Goal: Task Accomplishment & Management: Complete application form

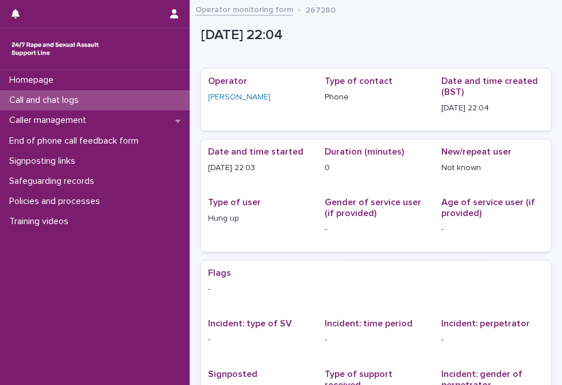
click at [59, 102] on p "Call and chat logs" at bounding box center [46, 100] width 83 height 11
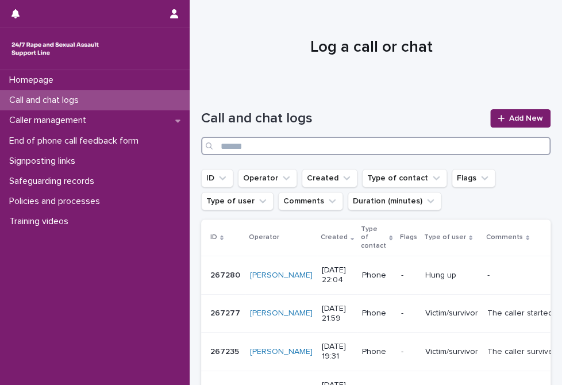
click at [383, 141] on input "Search" at bounding box center [375, 146] width 349 height 18
type input "*****"
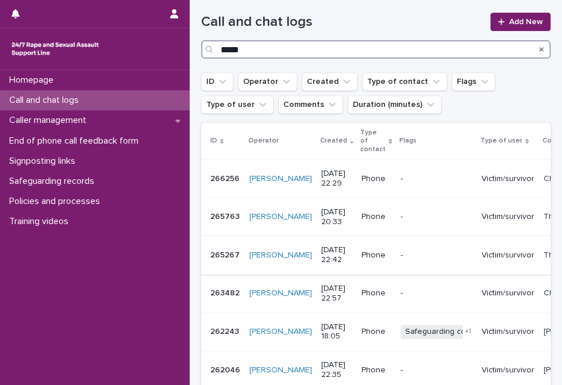
scroll to position [115, 0]
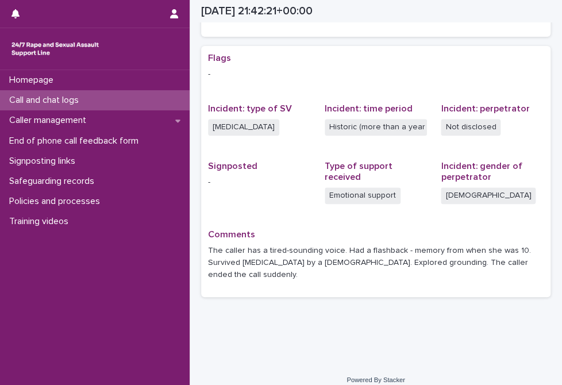
scroll to position [226, 0]
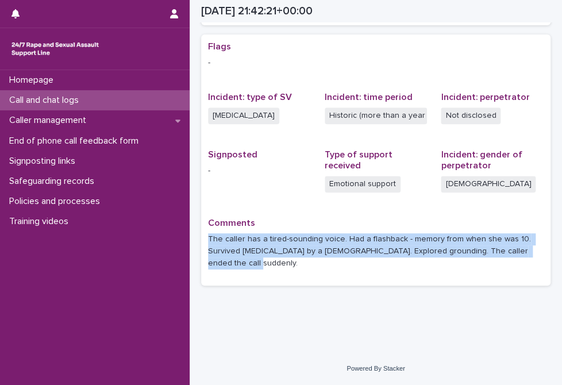
drag, startPoint x: 288, startPoint y: 268, endPoint x: 207, endPoint y: 233, distance: 88.2
click at [207, 233] on div "Flags - Incident: type of SV [MEDICAL_DATA] Incident: time period Historic (mor…" at bounding box center [375, 159] width 349 height 251
drag, startPoint x: 207, startPoint y: 233, endPoint x: 221, endPoint y: 246, distance: 19.9
copy p "The caller has a tired-sounding voice. Had a flashback - memory from when she w…"
click at [57, 101] on p "Call and chat logs" at bounding box center [46, 100] width 83 height 11
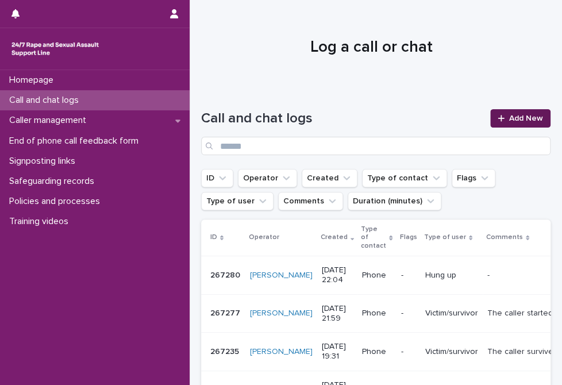
click at [501, 113] on link "Add New" at bounding box center [520, 118] width 60 height 18
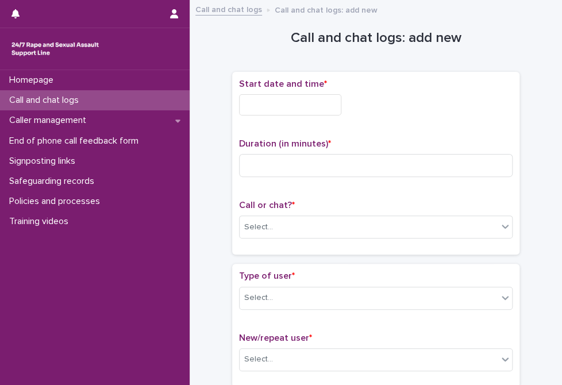
click at [254, 104] on input "text" at bounding box center [290, 104] width 102 height 21
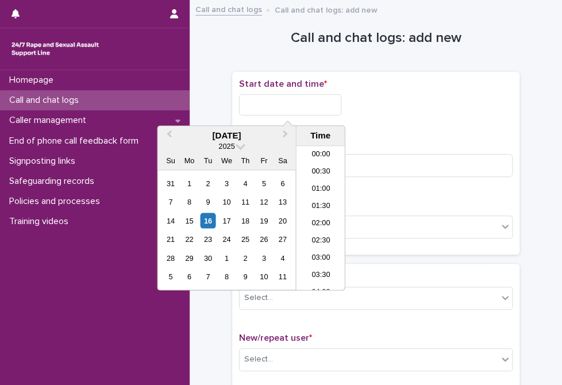
scroll to position [683, 0]
drag, startPoint x: 322, startPoint y: 233, endPoint x: 322, endPoint y: 143, distance: 89.6
click at [322, 233] on li "22:00" at bounding box center [320, 230] width 49 height 17
click at [326, 104] on input "**********" at bounding box center [290, 104] width 102 height 21
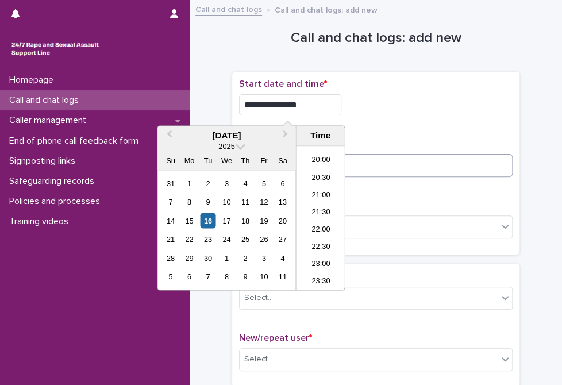
type input "**********"
click at [377, 162] on input at bounding box center [375, 165] width 273 height 23
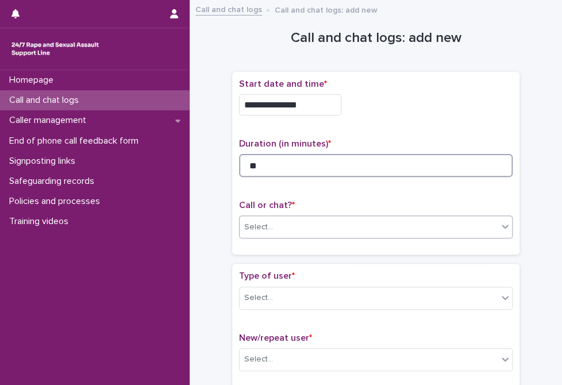
type input "**"
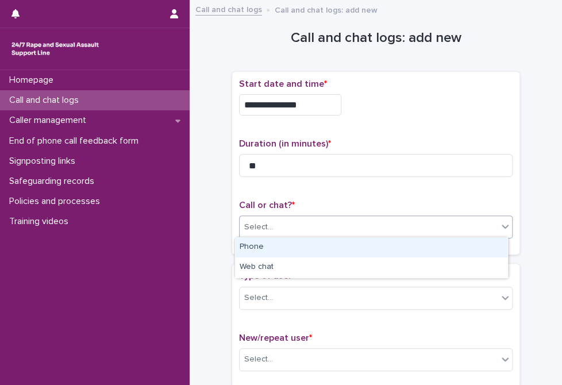
click at [341, 228] on div "Select..." at bounding box center [369, 227] width 258 height 19
click at [308, 245] on div "Phone" at bounding box center [371, 247] width 272 height 20
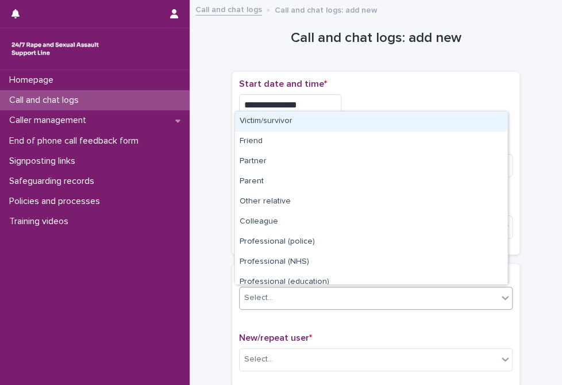
click at [315, 297] on div "Select..." at bounding box center [369, 297] width 258 height 19
click at [288, 127] on div "Victim/survivor" at bounding box center [371, 121] width 272 height 20
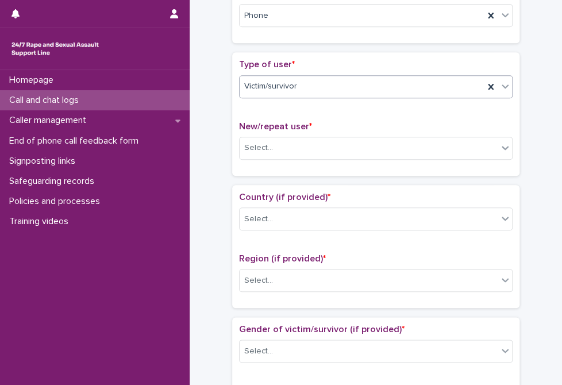
scroll to position [230, 0]
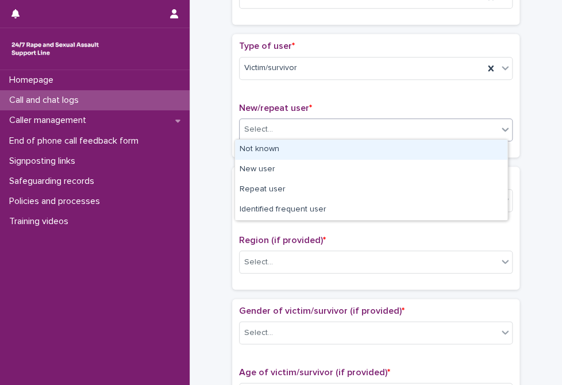
click at [280, 126] on div "Select..." at bounding box center [369, 129] width 258 height 19
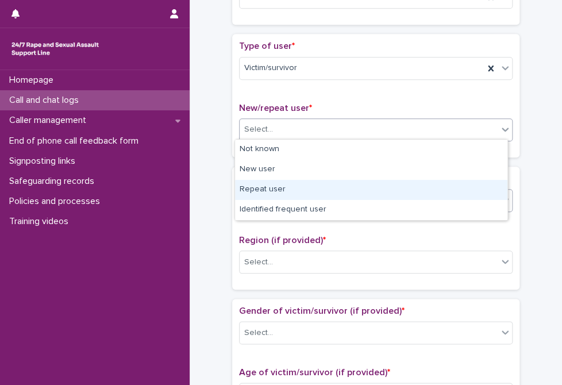
drag, startPoint x: 270, startPoint y: 186, endPoint x: 267, endPoint y: 195, distance: 9.1
click at [269, 186] on div "Repeat user" at bounding box center [371, 190] width 272 height 20
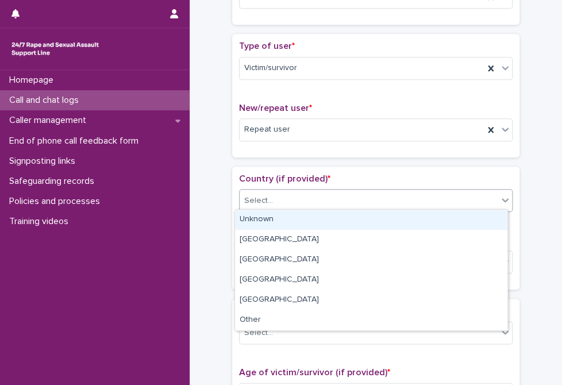
click at [264, 206] on div "Select..." at bounding box center [369, 200] width 258 height 19
click at [263, 221] on div "Unknown" at bounding box center [371, 220] width 272 height 20
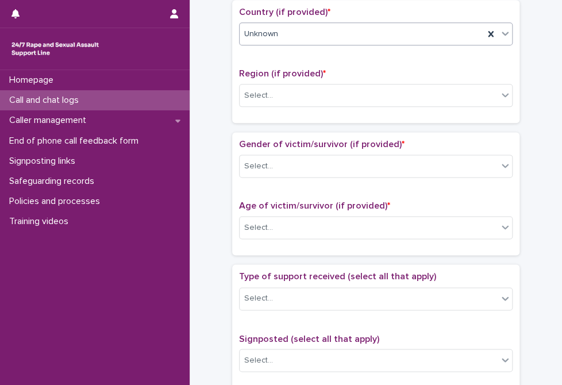
scroll to position [402, 0]
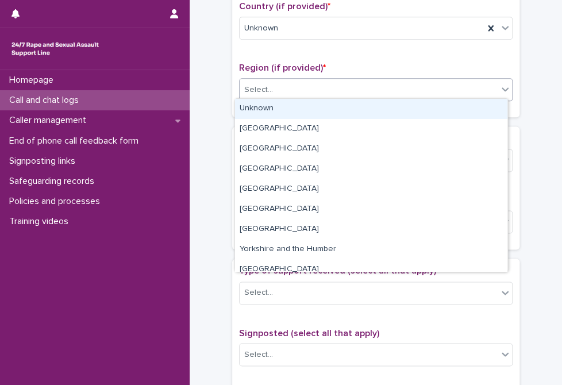
click at [274, 86] on input "text" at bounding box center [274, 89] width 1 height 11
click at [261, 112] on div "Unknown" at bounding box center [371, 109] width 272 height 20
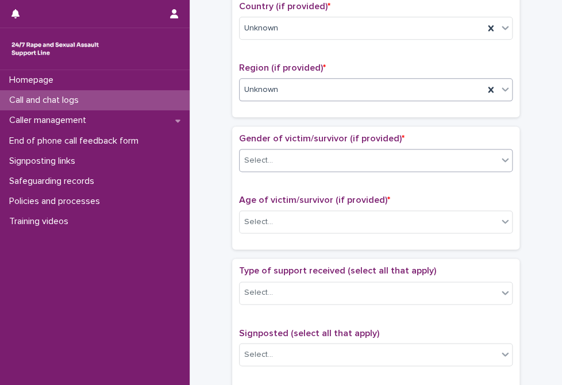
click at [273, 160] on div "Select..." at bounding box center [369, 160] width 258 height 19
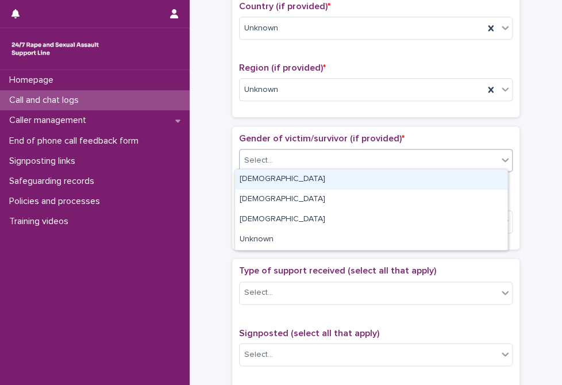
click at [273, 181] on div "[DEMOGRAPHIC_DATA]" at bounding box center [371, 179] width 272 height 20
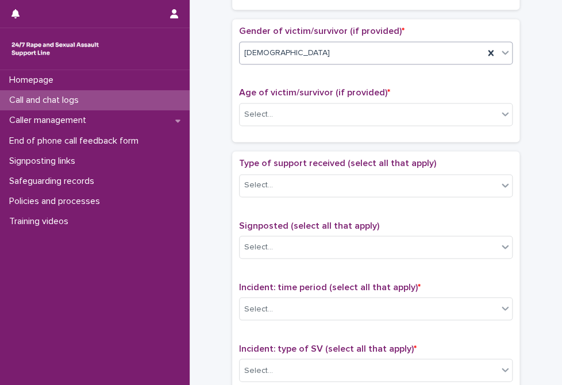
scroll to position [517, 0]
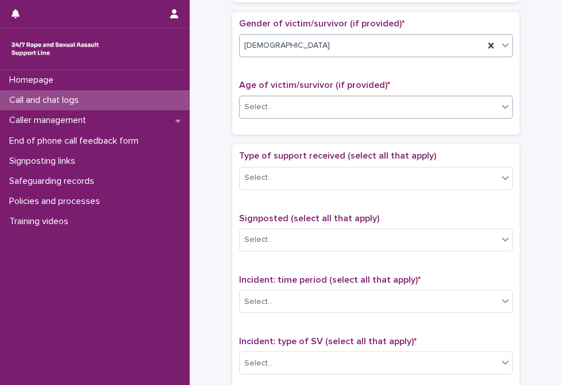
click at [250, 109] on div "Select..." at bounding box center [258, 107] width 29 height 12
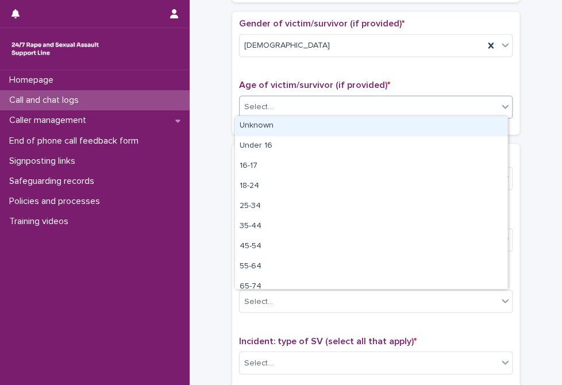
click at [251, 129] on div "Unknown" at bounding box center [371, 126] width 272 height 20
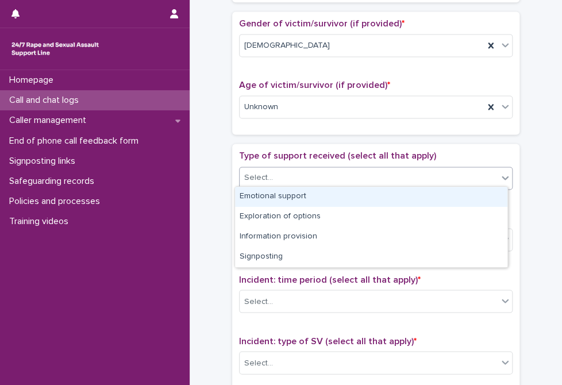
click at [274, 172] on input "text" at bounding box center [274, 177] width 1 height 11
click at [267, 188] on div "Emotional support" at bounding box center [371, 197] width 272 height 20
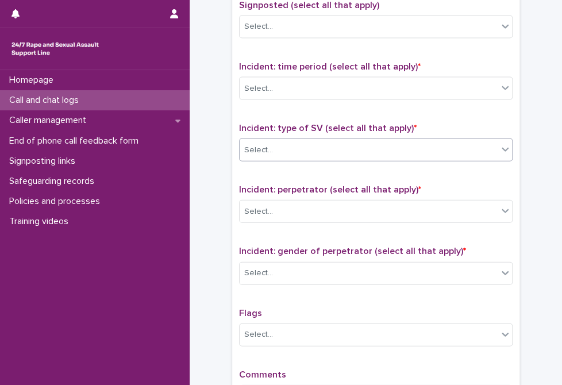
scroll to position [747, 0]
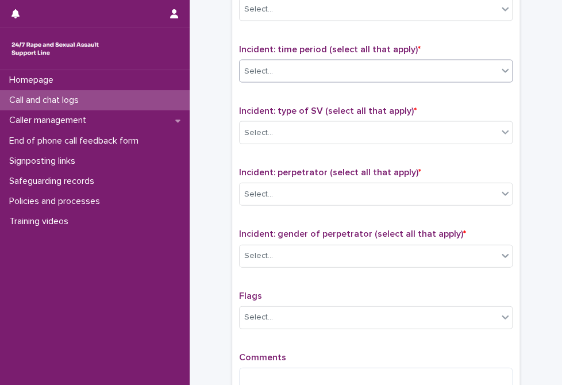
click at [262, 68] on div "Select..." at bounding box center [258, 71] width 29 height 12
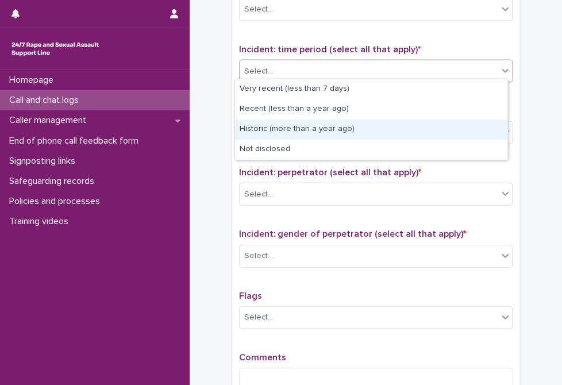
click at [253, 132] on div "Historic (more than a year ago)" at bounding box center [371, 129] width 272 height 20
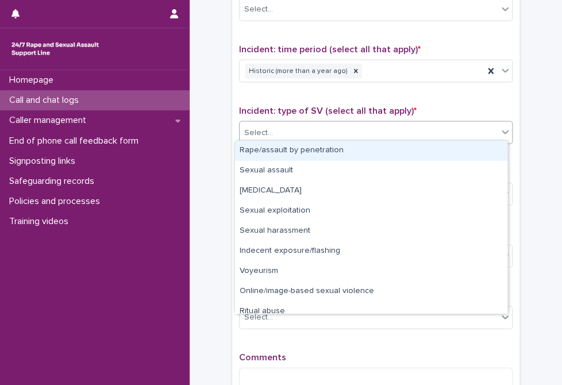
click at [253, 132] on div "Select..." at bounding box center [258, 133] width 29 height 12
click at [266, 154] on div "Rape/assault by penetration" at bounding box center [371, 151] width 272 height 20
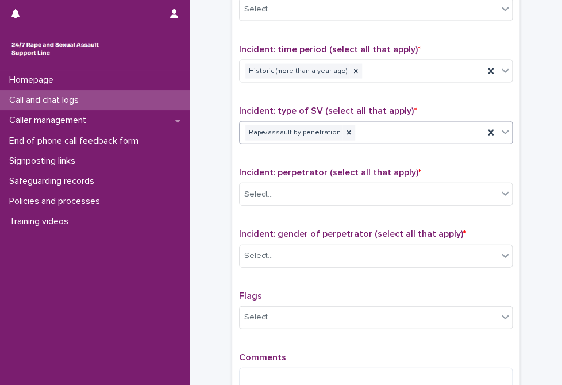
click at [372, 134] on div "Rape/assault by penetration" at bounding box center [362, 133] width 244 height 20
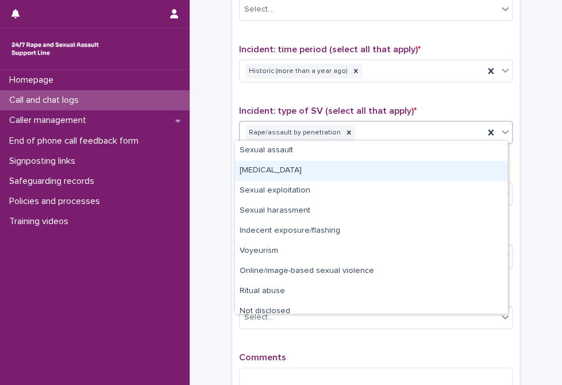
click at [345, 165] on div "[MEDICAL_DATA]" at bounding box center [371, 171] width 272 height 20
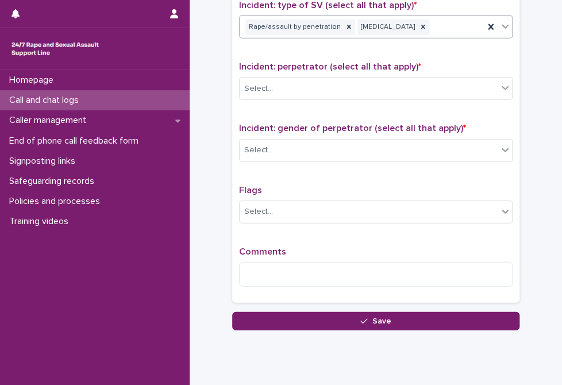
scroll to position [768, 0]
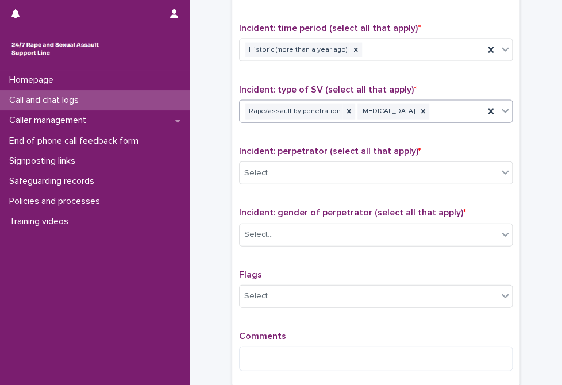
click at [452, 102] on div "Rape/assault by penetration [MEDICAL_DATA]" at bounding box center [362, 112] width 244 height 20
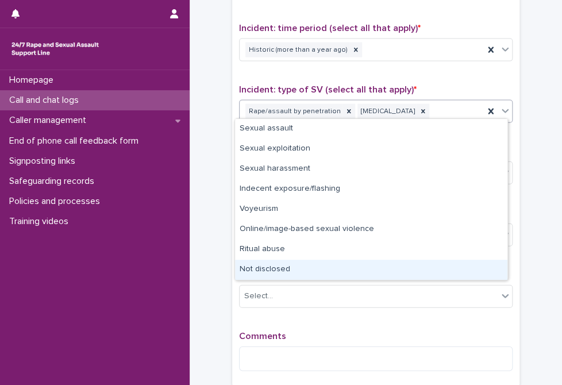
drag, startPoint x: 305, startPoint y: 274, endPoint x: 305, endPoint y: 255, distance: 19.0
click at [303, 272] on div "Not disclosed" at bounding box center [371, 270] width 272 height 20
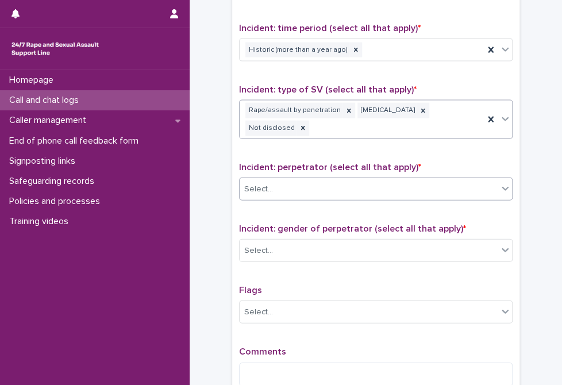
click at [309, 180] on div "Select..." at bounding box center [369, 189] width 258 height 19
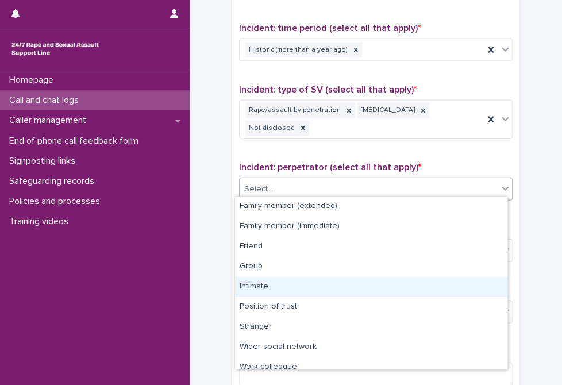
scroll to position [48, 0]
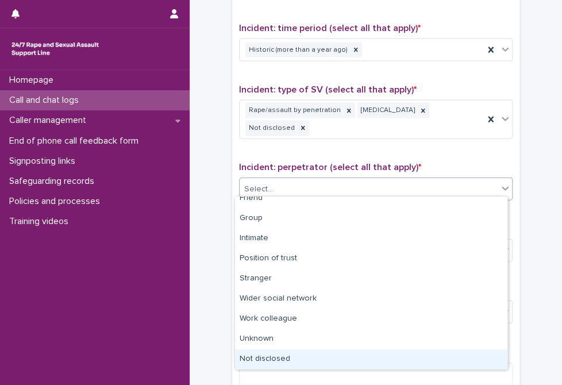
click at [321, 354] on div "Not disclosed" at bounding box center [371, 359] width 272 height 20
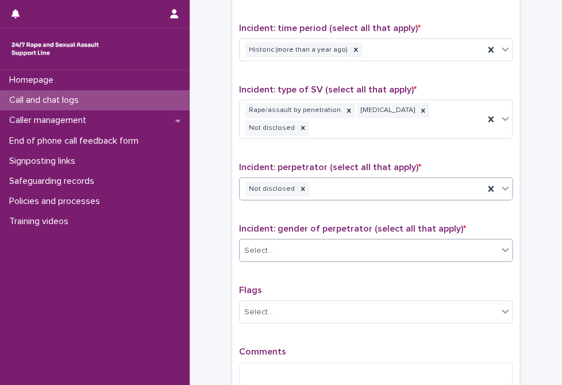
click at [356, 248] on div "Select..." at bounding box center [369, 250] width 258 height 19
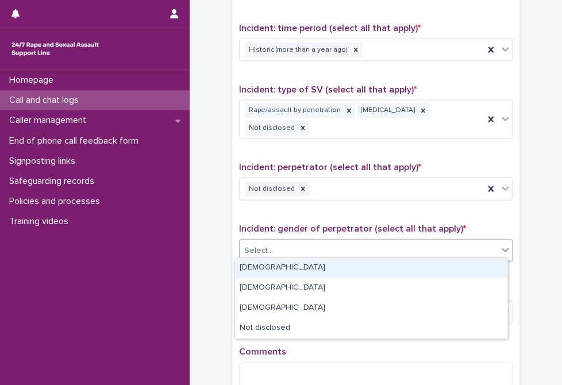
click at [285, 271] on div "[DEMOGRAPHIC_DATA]" at bounding box center [371, 268] width 272 height 20
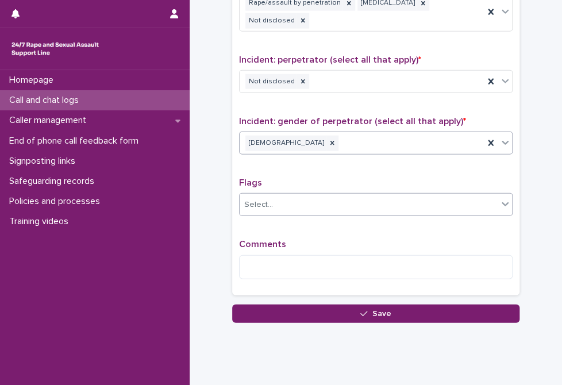
scroll to position [883, 0]
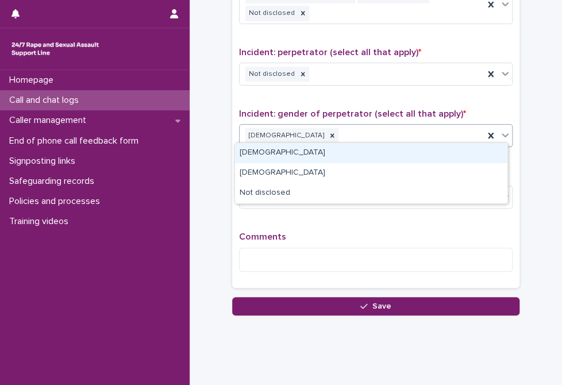
click at [361, 130] on div "[DEMOGRAPHIC_DATA]" at bounding box center [362, 136] width 244 height 20
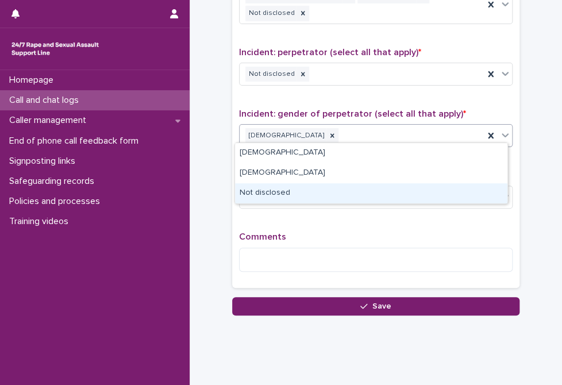
click at [345, 192] on div "Not disclosed" at bounding box center [371, 193] width 272 height 20
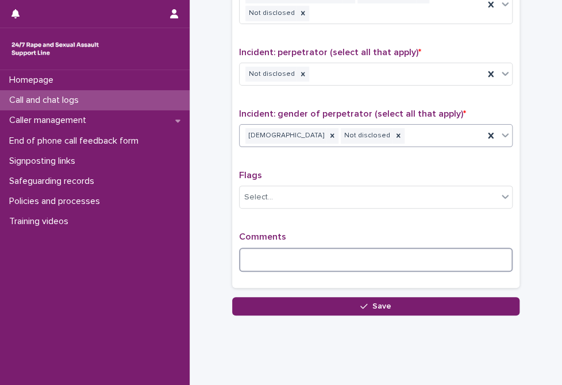
click at [288, 252] on textarea at bounding box center [375, 260] width 273 height 25
paste textarea "**********"
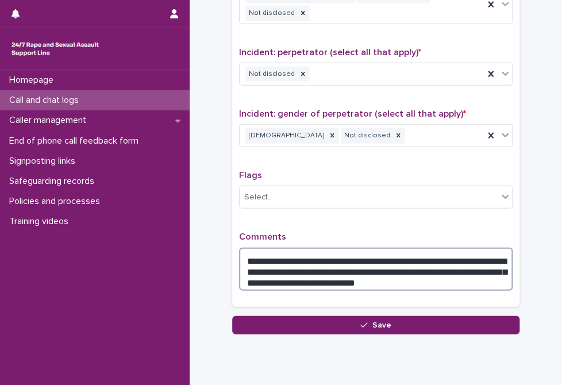
click at [242, 256] on textarea "**********" at bounding box center [375, 270] width 273 height 44
click at [280, 258] on textarea "**********" at bounding box center [375, 270] width 273 height 44
drag, startPoint x: 393, startPoint y: 264, endPoint x: 480, endPoint y: 245, distance: 89.3
click at [480, 248] on textarea "**********" at bounding box center [375, 270] width 273 height 44
click at [377, 265] on textarea "**********" at bounding box center [375, 270] width 273 height 44
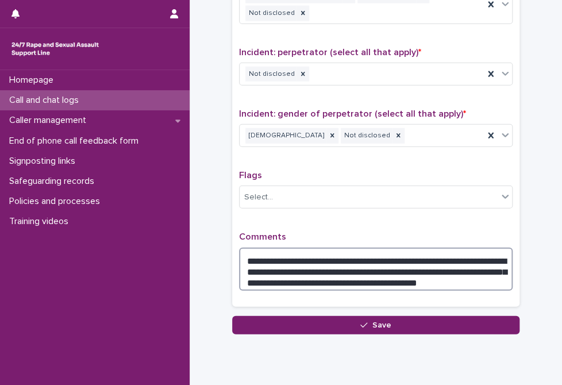
click at [478, 269] on textarea "**********" at bounding box center [375, 270] width 273 height 44
click at [473, 276] on textarea "**********" at bounding box center [375, 270] width 273 height 44
click at [473, 275] on textarea "**********" at bounding box center [375, 270] width 273 height 44
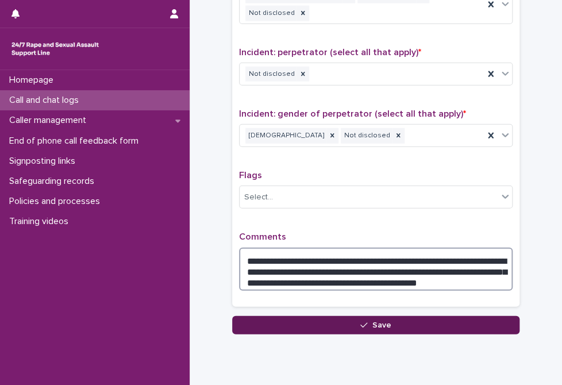
type textarea "**********"
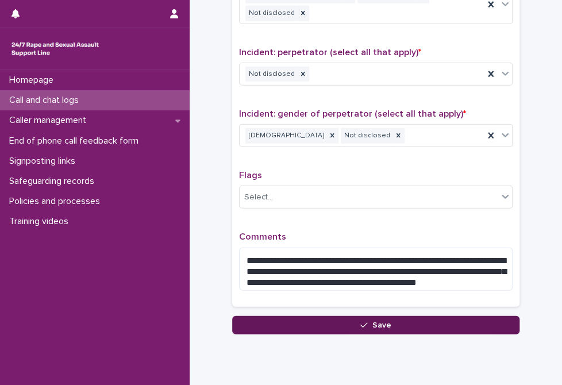
click at [447, 320] on button "Save" at bounding box center [375, 325] width 287 height 18
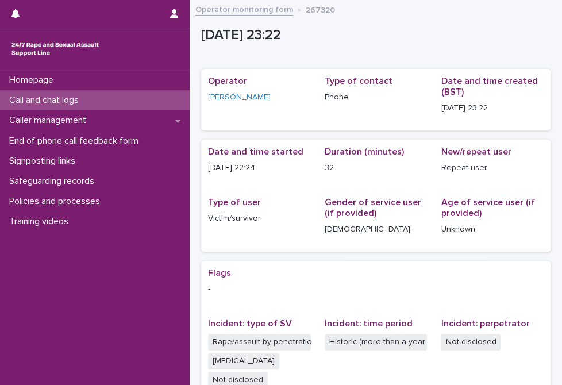
click at [75, 92] on div "Call and chat logs" at bounding box center [95, 100] width 190 height 20
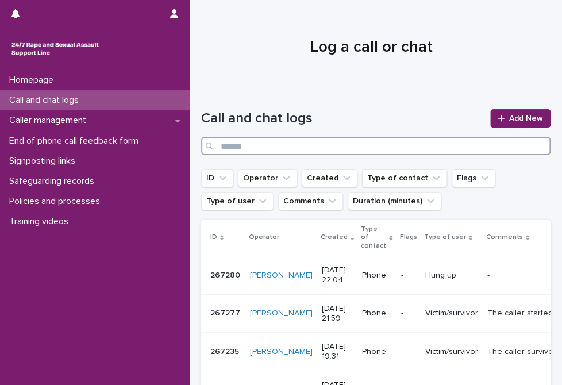
click at [471, 144] on input "Search" at bounding box center [375, 146] width 349 height 18
type input "*****"
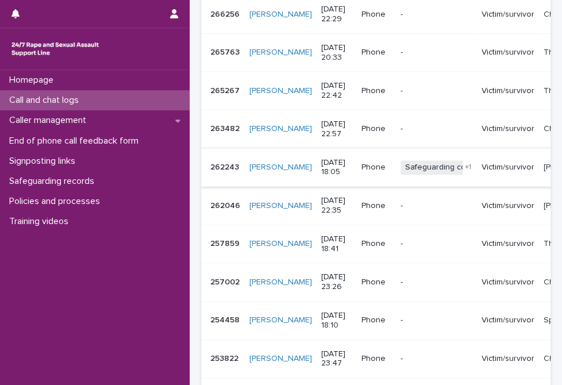
scroll to position [287, 0]
